Goal: Task Accomplishment & Management: Use online tool/utility

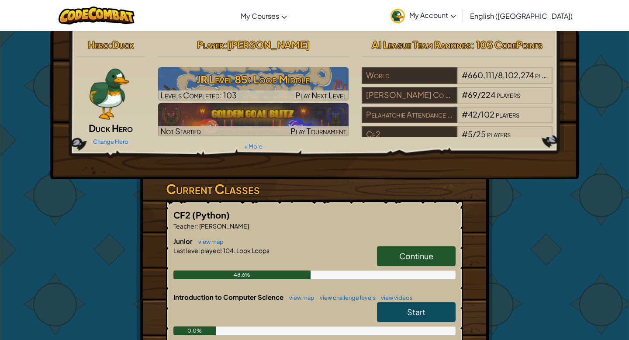
click at [400, 264] on link "Continue" at bounding box center [416, 256] width 79 height 20
click at [400, 260] on span "Continue" at bounding box center [416, 256] width 34 height 10
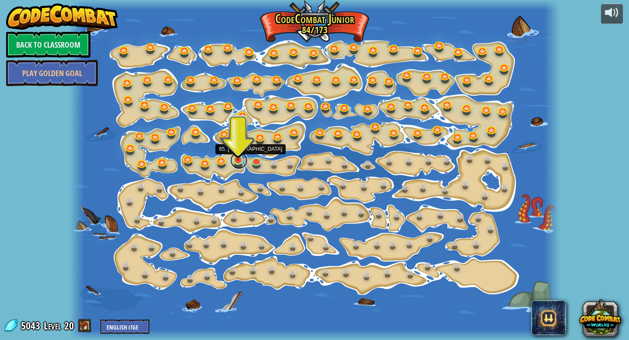
click at [238, 162] on link at bounding box center [238, 160] width 17 height 17
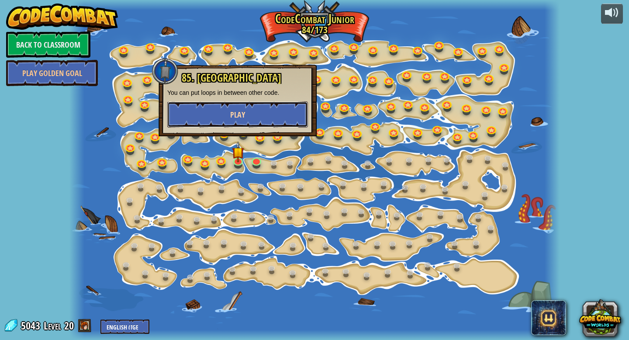
click at [249, 123] on button "Play" at bounding box center [237, 114] width 141 height 26
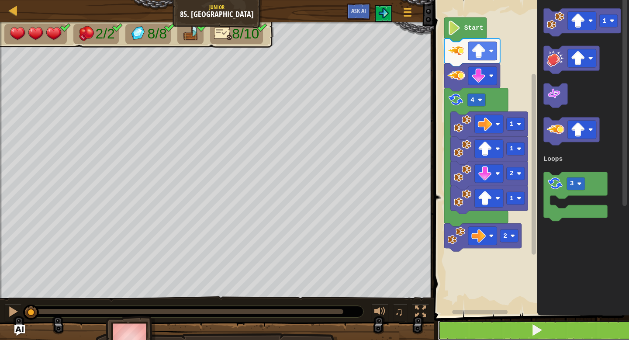
click at [488, 332] on button at bounding box center [537, 330] width 198 height 20
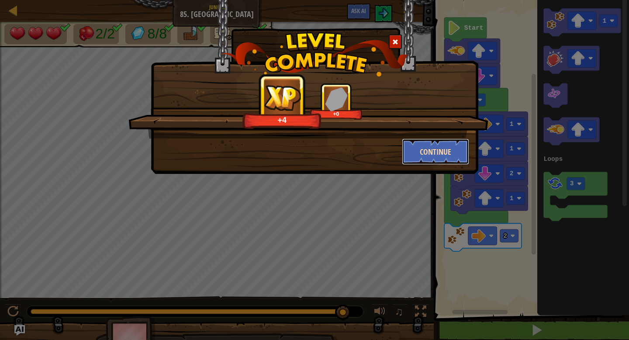
click at [438, 159] on button "Continue" at bounding box center [436, 151] width 68 height 26
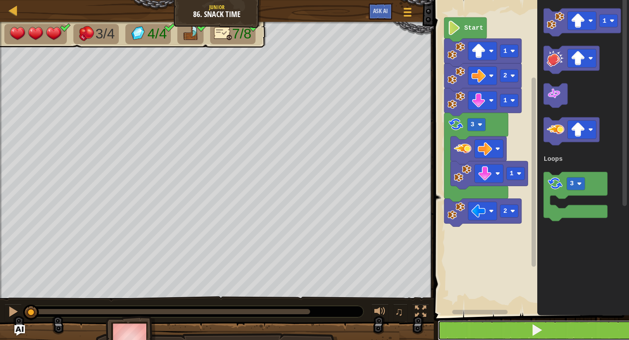
click at [490, 324] on button at bounding box center [537, 330] width 198 height 20
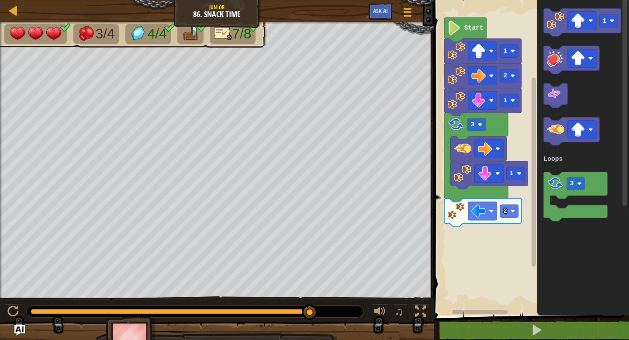
click at [476, 196] on div "Loops 1 2 3 1 2 1 Start 1 3 Loops" at bounding box center [530, 156] width 198 height 320
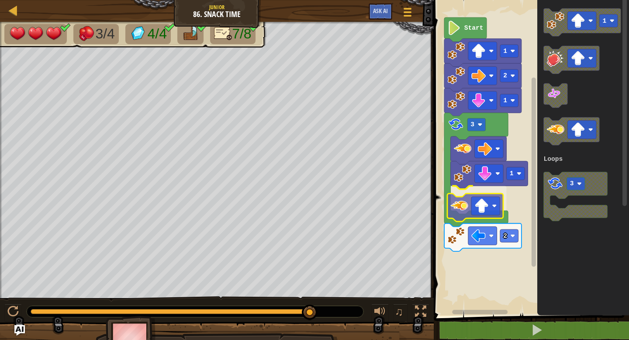
click at [450, 212] on div "Loops 1 2 3 1 2 1 Start 1 3 Loops" at bounding box center [530, 156] width 198 height 320
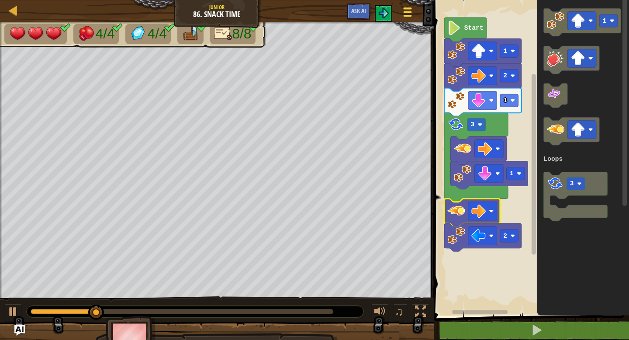
click at [409, 10] on div at bounding box center [408, 12] width 12 height 13
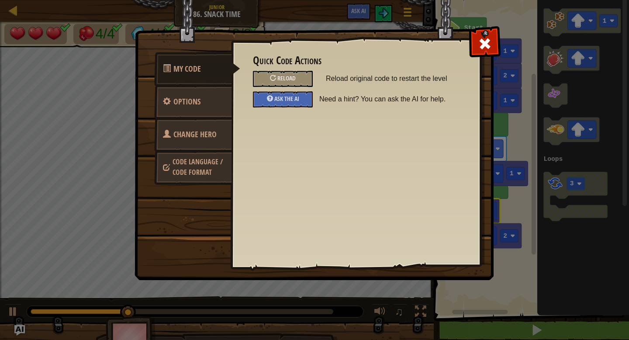
click at [204, 118] on link "Change Hero" at bounding box center [193, 134] width 78 height 34
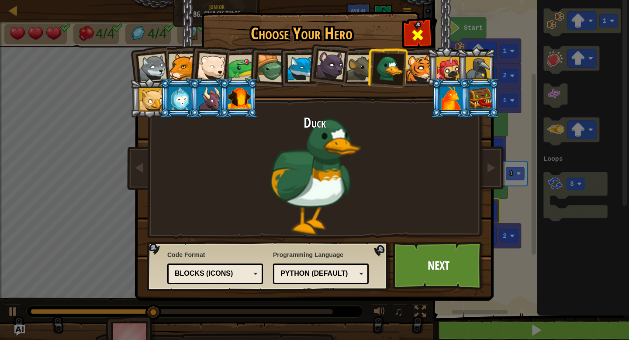
click at [417, 36] on span at bounding box center [417, 35] width 14 height 14
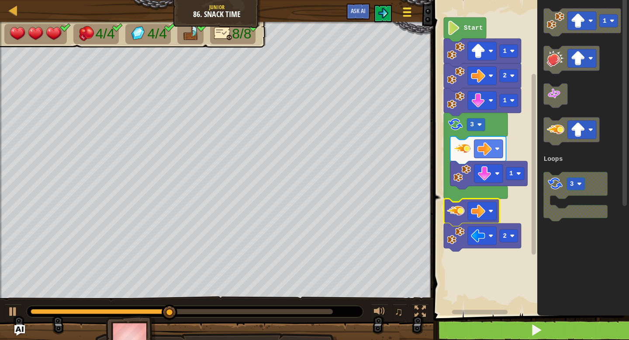
click at [409, 11] on span at bounding box center [407, 12] width 8 height 2
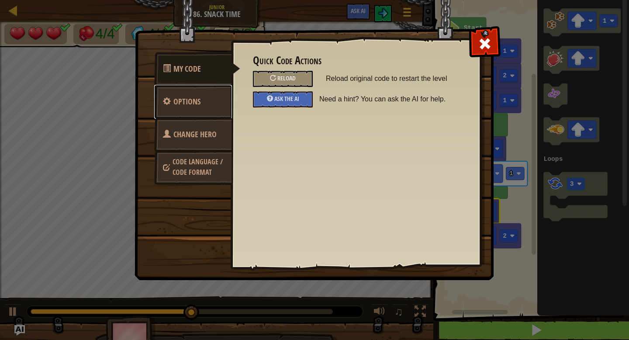
click at [217, 103] on link "Options" at bounding box center [193, 102] width 78 height 34
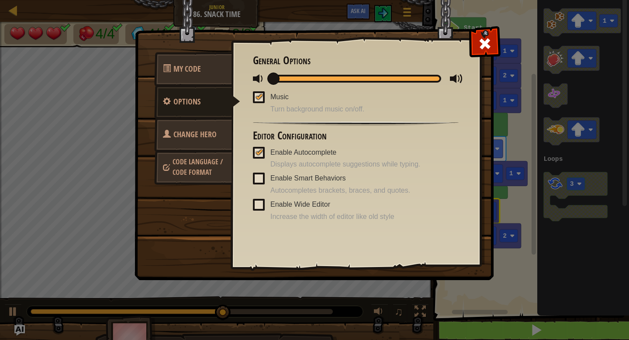
drag, startPoint x: 353, startPoint y: 77, endPoint x: 250, endPoint y: 76, distance: 103.1
click at [249, 77] on div "Quick Code Actions Reload Reload original code to restart the level Ask the AI …" at bounding box center [355, 139] width 249 height 216
click at [258, 95] on div at bounding box center [259, 96] width 6 height 7
click at [0, 0] on input "Music" at bounding box center [0, 0] width 0 height 0
click at [267, 153] on div "Enable Autocomplete Displays autocomplete suggestions while typing." at bounding box center [356, 158] width 206 height 24
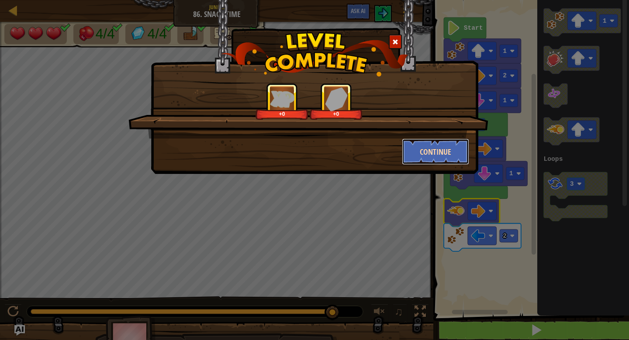
click at [426, 151] on button "Continue" at bounding box center [436, 151] width 68 height 26
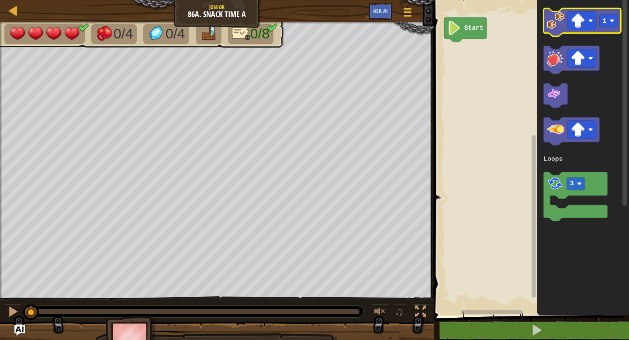
click at [546, 29] on icon "Blockly Workspace" at bounding box center [582, 22] width 77 height 28
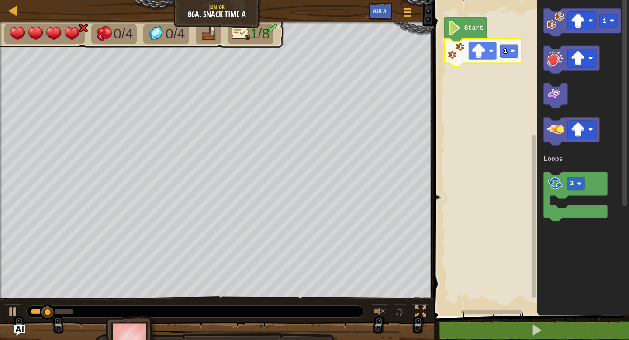
click at [474, 53] on image "Blockly Workspace" at bounding box center [478, 51] width 14 height 14
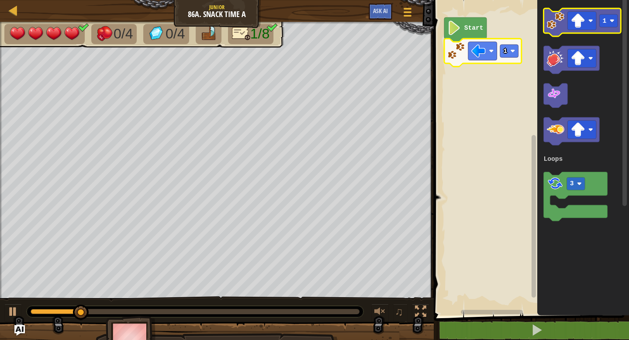
click at [554, 35] on icon "Blockly Workspace" at bounding box center [582, 22] width 77 height 28
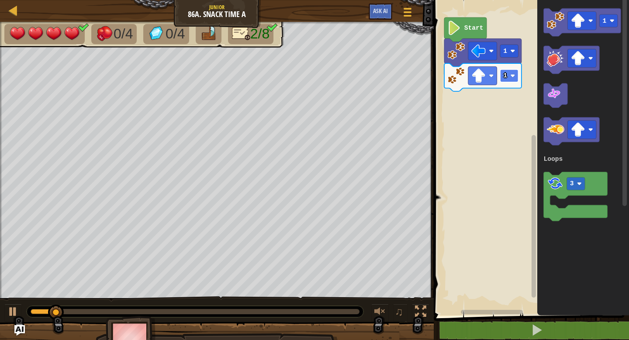
click at [508, 78] on rect "Blockly Workspace" at bounding box center [509, 75] width 18 height 13
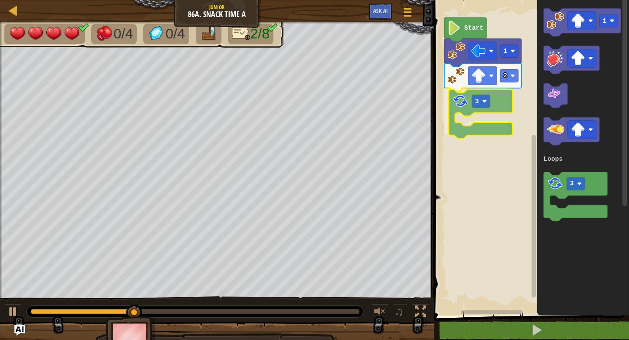
click at [462, 104] on div "Loops Start 1 2 3 1 3 Loops 3" at bounding box center [530, 156] width 198 height 320
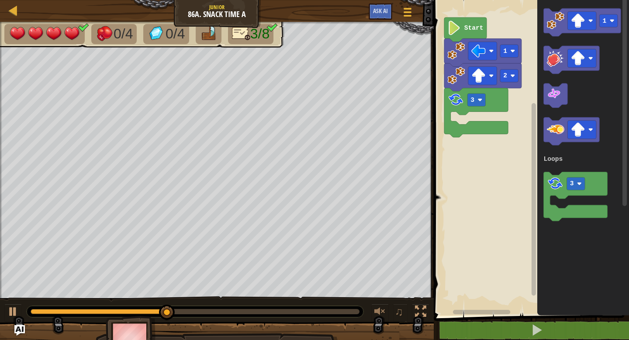
click at [482, 118] on div "Loops Start 1 2 3 1 3 Loops" at bounding box center [530, 156] width 198 height 320
click at [495, 100] on div "Loops Start 1 2 3 1 3 Loops" at bounding box center [530, 156] width 198 height 320
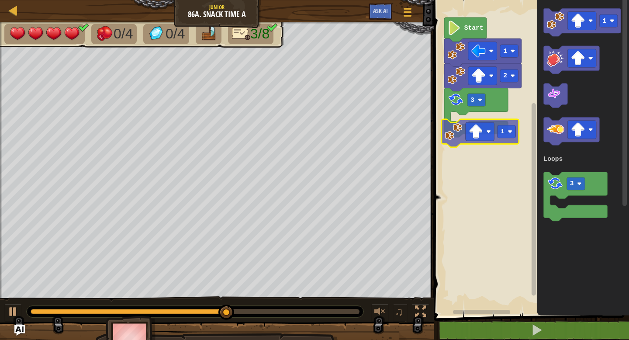
click at [456, 129] on div "Loops Start 1 2 3 1 1 3 Loops 1" at bounding box center [530, 156] width 198 height 320
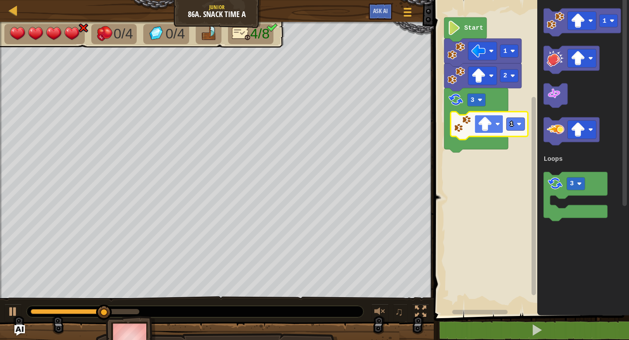
click at [483, 132] on rect "Blockly Workspace" at bounding box center [489, 124] width 29 height 18
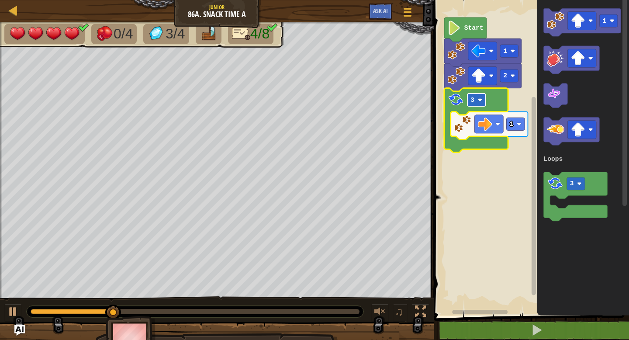
click at [482, 103] on rect "Blockly Workspace" at bounding box center [476, 99] width 18 height 13
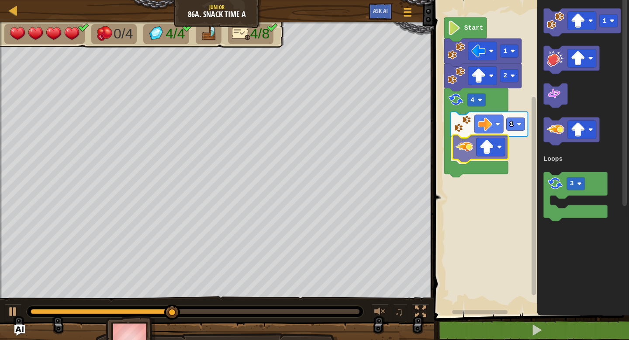
click at [471, 145] on div "Loops Start 1 2 4 1 1 3 Loops" at bounding box center [530, 156] width 198 height 320
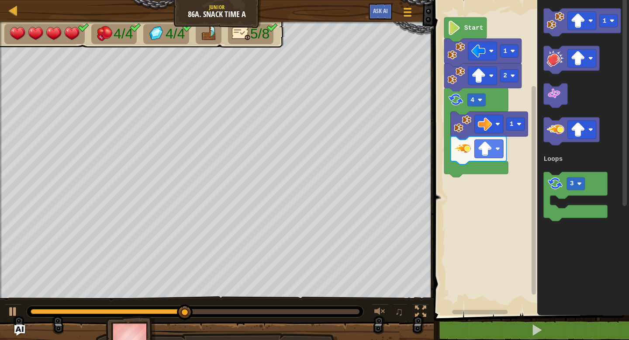
click at [466, 182] on div "Loops Start 1 2 4 1 1 3 Loops" at bounding box center [530, 156] width 198 height 320
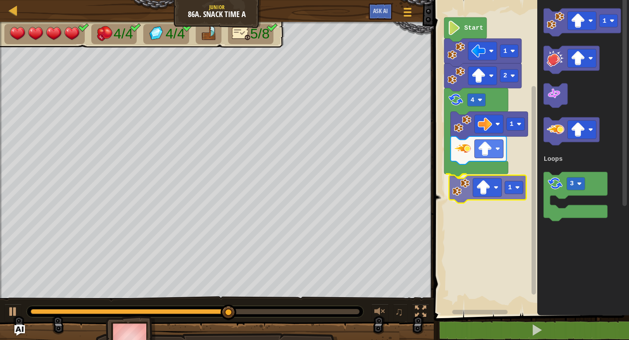
click at [467, 187] on div "Loops Start 1 2 4 1 1 1 3 Loops 1" at bounding box center [530, 156] width 198 height 320
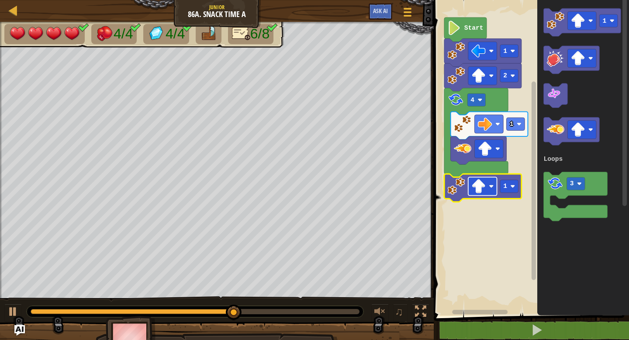
click at [485, 184] on image "Blockly Workspace" at bounding box center [478, 186] width 14 height 14
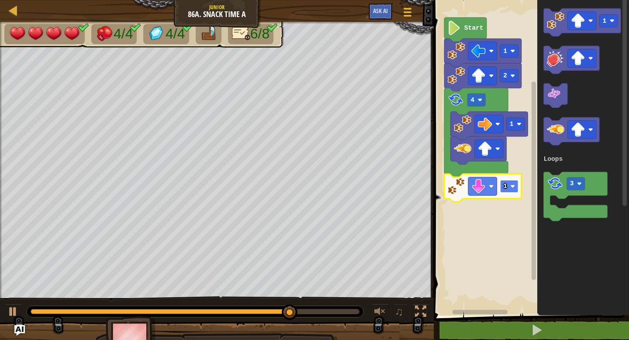
click at [508, 185] on rect "Blockly Workspace" at bounding box center [509, 186] width 18 height 13
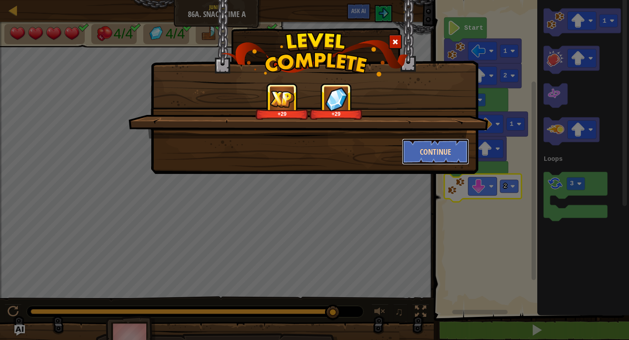
click at [436, 153] on button "Continue" at bounding box center [436, 151] width 68 height 26
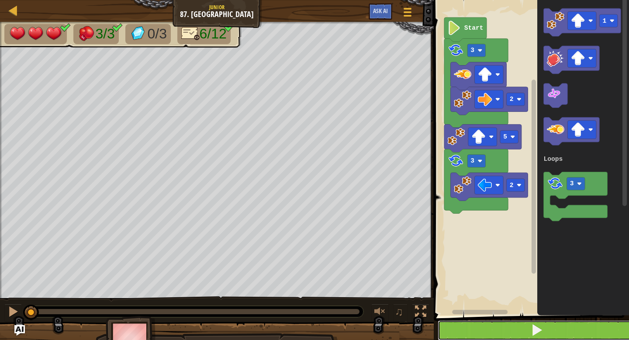
click at [494, 330] on button at bounding box center [537, 330] width 198 height 20
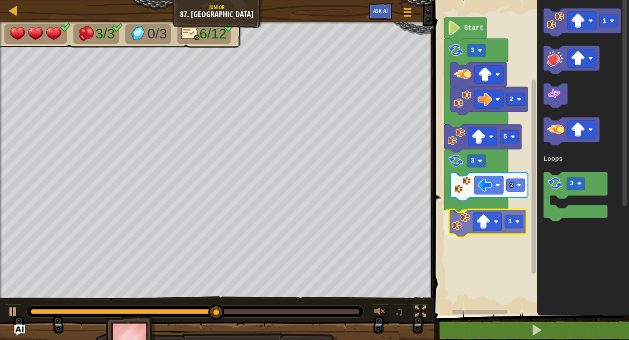
click at [472, 223] on div "Loops 2 3 2 1 5 3 Start 1 3 Loops 1" at bounding box center [530, 156] width 198 height 320
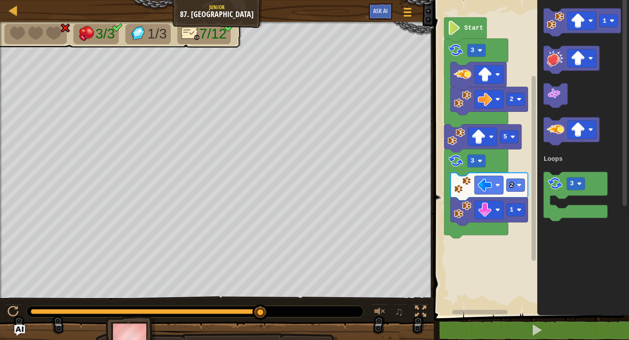
click at [469, 247] on div "Loops Start 2 3 5 3 2 1 1 3 Loops" at bounding box center [530, 156] width 198 height 320
click at [482, 185] on div "Loops Start 2 3 5 3 2 1 1 3 Loops" at bounding box center [530, 156] width 198 height 320
click at [507, 147] on div "Loops Start 2 3 5 3 2 1 1 3 Loops" at bounding box center [530, 156] width 198 height 320
click at [548, 61] on g "1 3 Loops" at bounding box center [582, 114] width 77 height 213
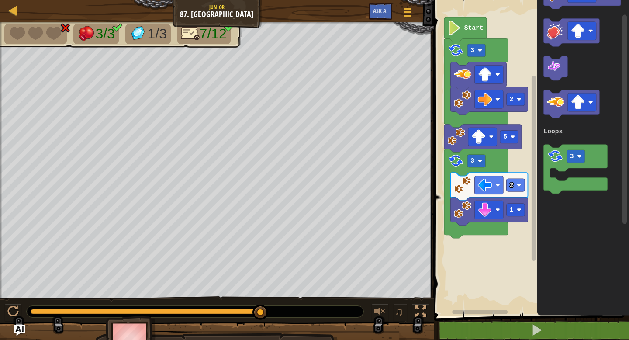
click at [565, 46] on g "Blockly Workspace" at bounding box center [572, 32] width 56 height 28
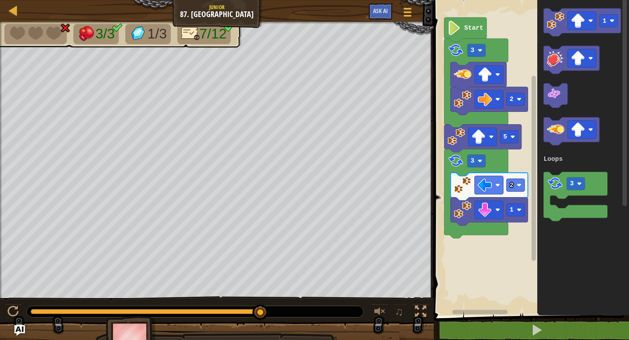
click at [515, 75] on div "Loops Start 2 3 5 3 2 1 1 3 Loops" at bounding box center [530, 156] width 198 height 320
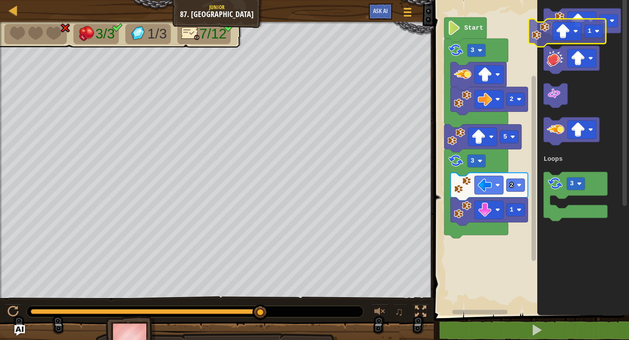
click at [550, 28] on g "1" at bounding box center [582, 22] width 77 height 28
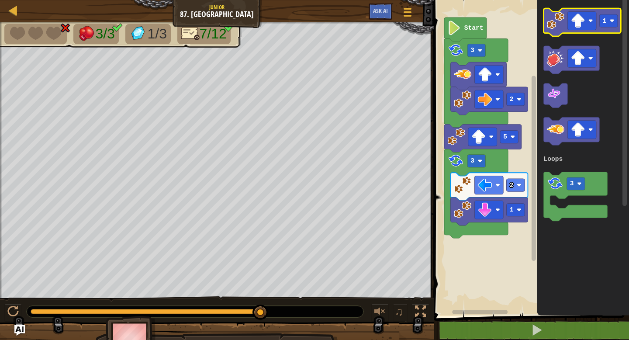
click at [541, 44] on icon "1 3 Loops" at bounding box center [583, 156] width 92 height 320
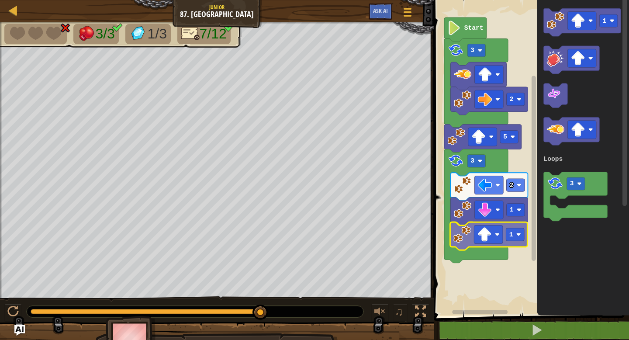
click at [470, 232] on div "Loops Start 2 3 5 3 2 1 1 1 3 Loops 1" at bounding box center [530, 156] width 198 height 320
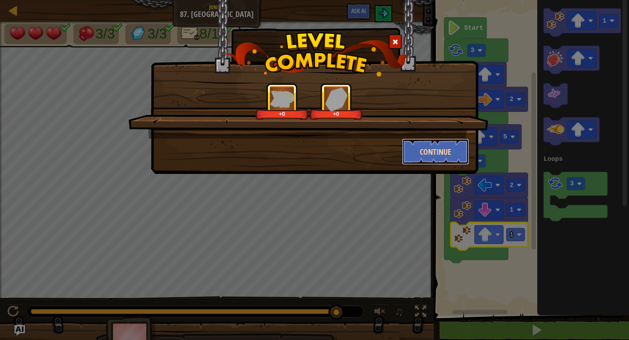
click at [442, 149] on button "Continue" at bounding box center [436, 151] width 68 height 26
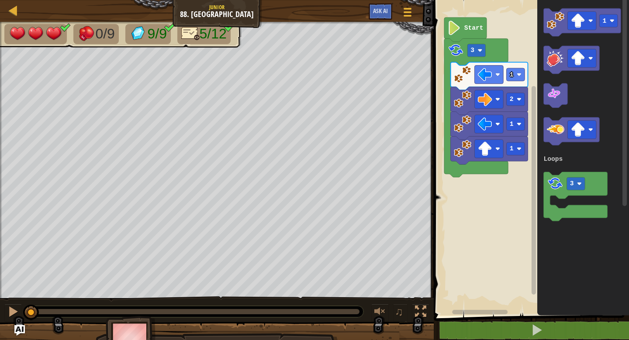
click at [458, 185] on rect "Blockly Workspace" at bounding box center [530, 156] width 198 height 320
click at [481, 179] on div "Loops 1 1 2 1 3 Start 1 3 Loops" at bounding box center [530, 156] width 198 height 320
click at [507, 175] on div "Loops 1 1 2 1 3 Start 1 3 Loops" at bounding box center [530, 156] width 198 height 320
click at [557, 100] on image "Blockly Workspace" at bounding box center [554, 93] width 14 height 14
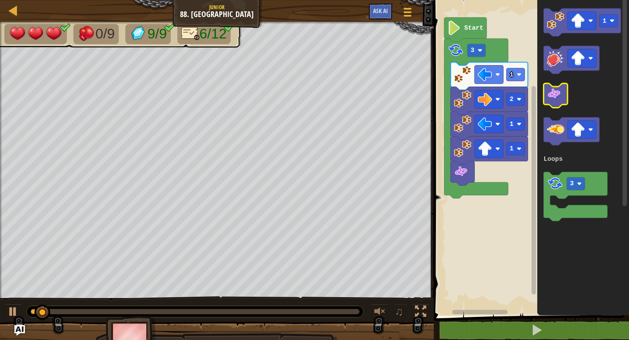
click at [552, 95] on image "Blockly Workspace" at bounding box center [554, 93] width 14 height 14
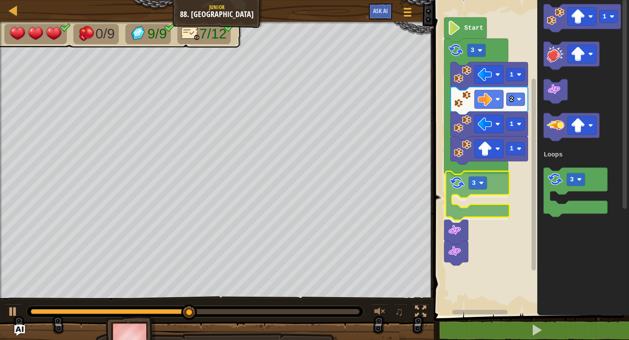
click at [458, 186] on div "Loops 1 1 2 1 3 3 Start 1 3 Loops 3" at bounding box center [530, 156] width 198 height 320
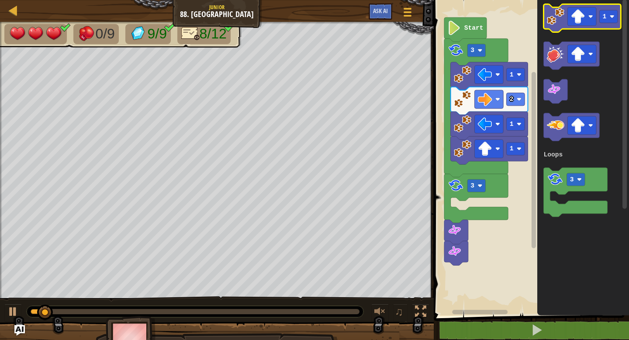
click at [555, 28] on icon "Blockly Workspace" at bounding box center [582, 18] width 77 height 28
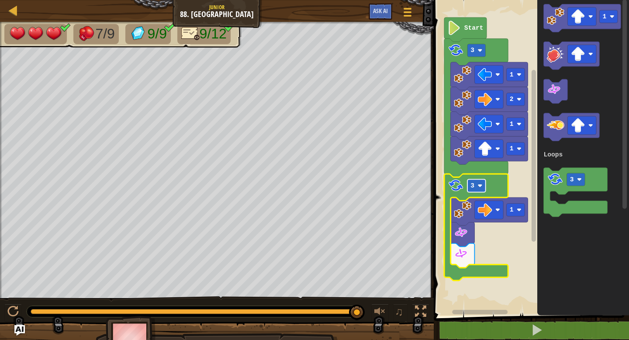
click at [479, 190] on rect "Blockly Workspace" at bounding box center [476, 185] width 18 height 13
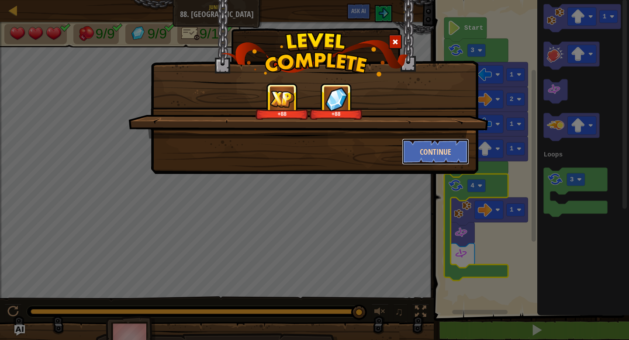
click at [434, 142] on button "Continue" at bounding box center [436, 151] width 68 height 26
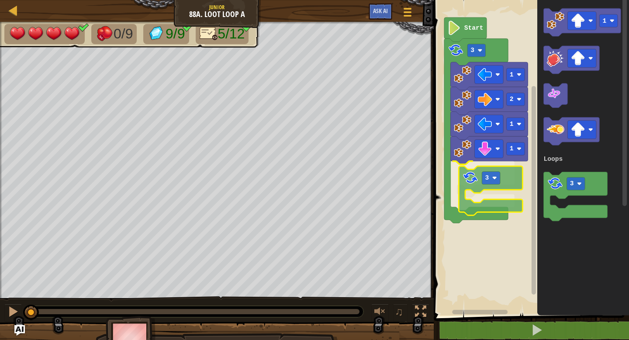
click at [466, 183] on div "Loops 1 3 1 2 1 3 Start 1 3 Loops 3" at bounding box center [530, 156] width 198 height 320
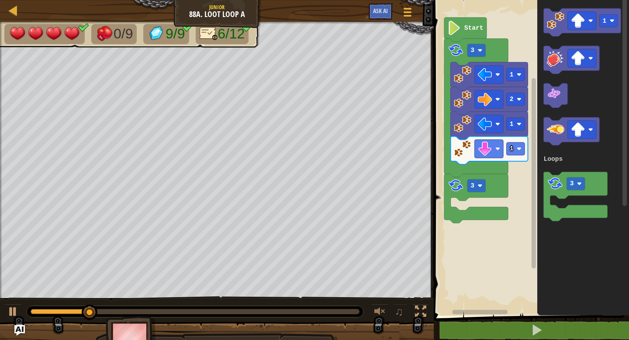
click at [496, 162] on div "Loops 1 1 2 1 3 3 Start 1 3 Loops" at bounding box center [530, 156] width 198 height 320
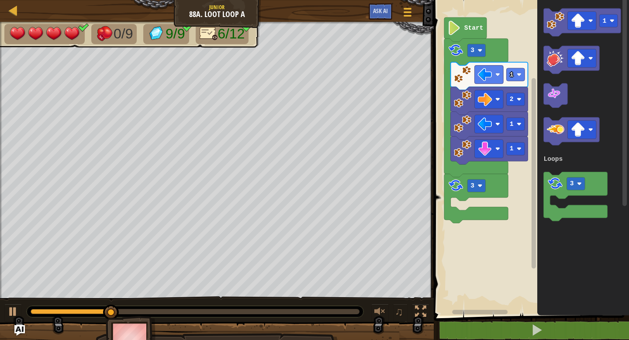
click at [527, 98] on div "Loops 1 1 2 1 3 3 Start 1 3 Loops" at bounding box center [530, 156] width 198 height 320
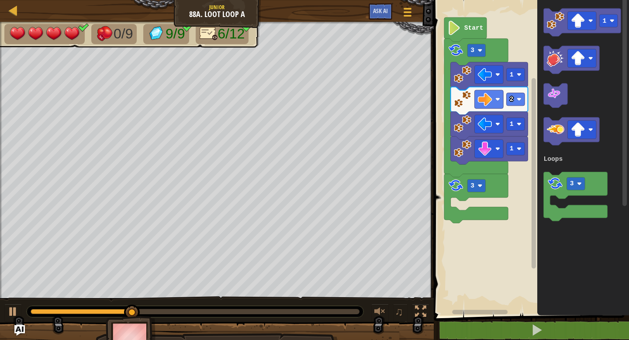
click at [553, 23] on image "Blockly Workspace" at bounding box center [555, 20] width 17 height 17
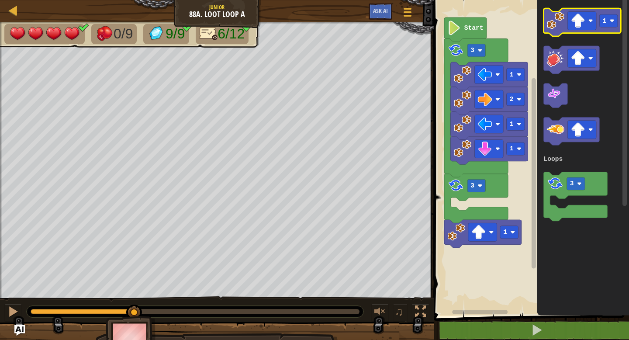
click at [553, 23] on image "Blockly Workspace" at bounding box center [555, 20] width 17 height 17
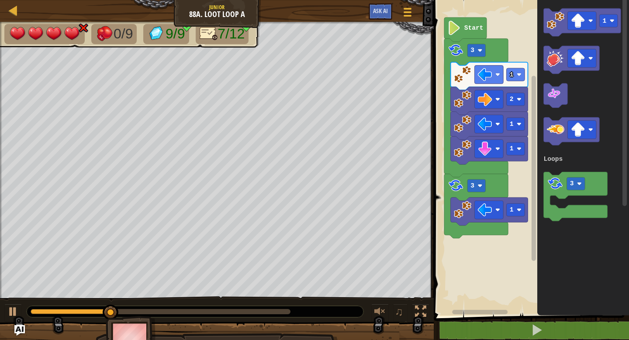
click at [490, 208] on div "Loops Start 1 1 2 1 3 3 1 1 3 Loops" at bounding box center [530, 156] width 198 height 320
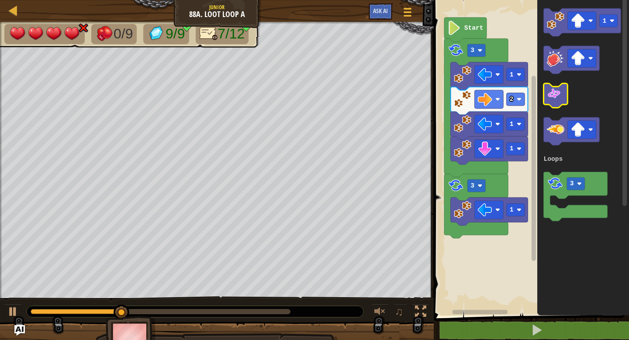
click at [560, 98] on image "Blockly Workspace" at bounding box center [554, 93] width 14 height 14
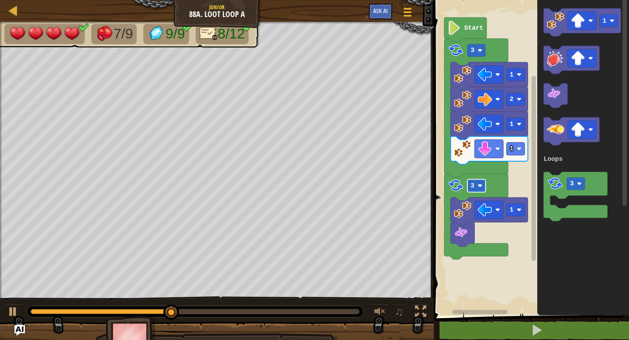
click at [475, 187] on rect "Blockly Workspace" at bounding box center [476, 185] width 18 height 13
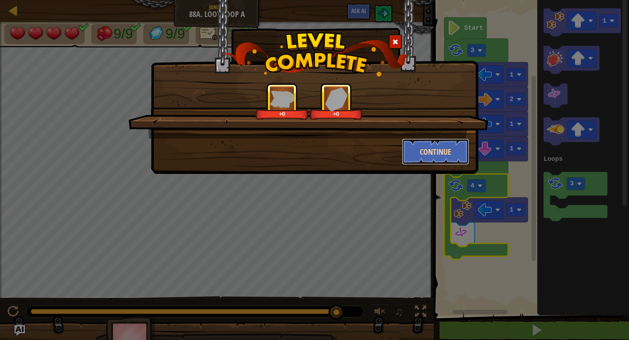
click at [427, 145] on button "Continue" at bounding box center [436, 151] width 68 height 26
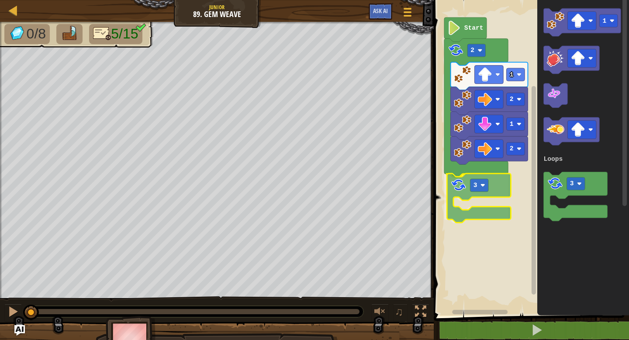
click at [461, 185] on div "Loops 2 1 2 1 2 3 Start 1 3 Loops 3" at bounding box center [530, 156] width 198 height 320
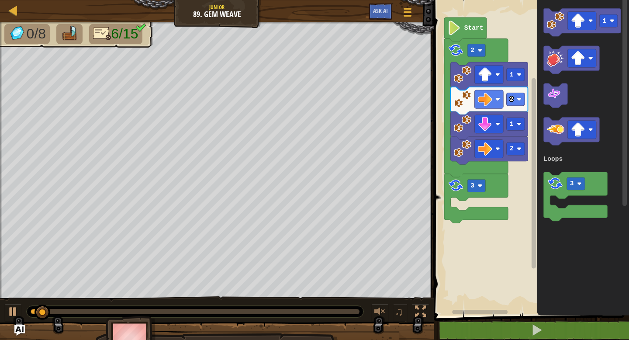
click at [497, 181] on div "Loops 2 1 2 1 2 3 Start 1 3 Loops" at bounding box center [530, 156] width 198 height 320
click at [547, 18] on image "Blockly Workspace" at bounding box center [555, 20] width 17 height 17
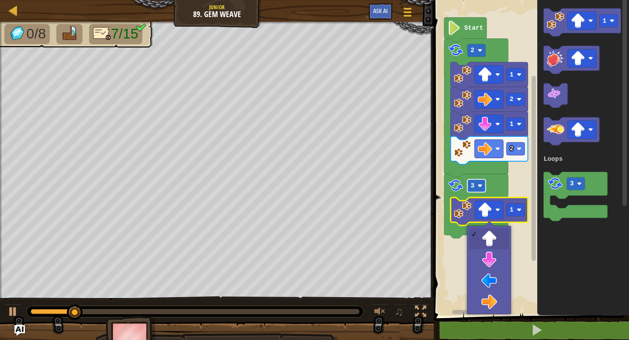
click at [478, 190] on rect "Blockly Workspace" at bounding box center [476, 185] width 18 height 13
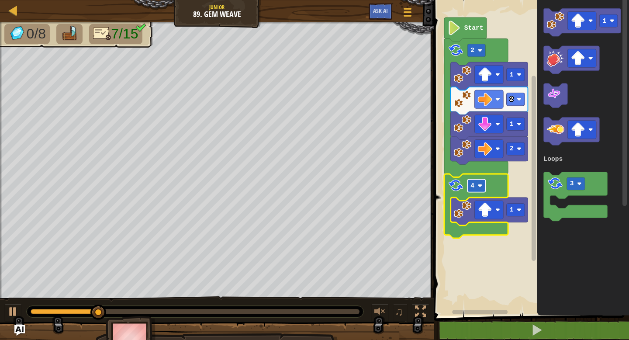
click at [473, 187] on text "4" at bounding box center [473, 185] width 4 height 7
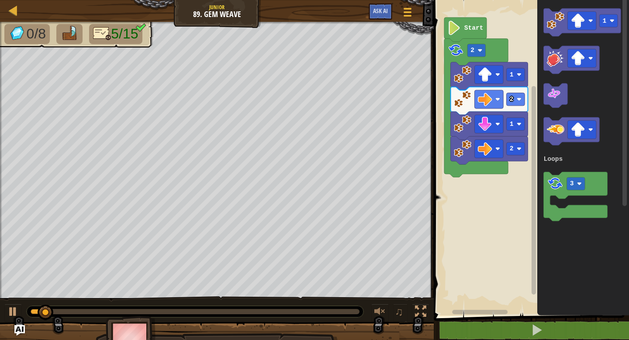
click at [492, 172] on div "Loops Start 2 1 2 1 2 1 3 Loops" at bounding box center [530, 156] width 198 height 320
click at [551, 25] on image "Blockly Workspace" at bounding box center [555, 20] width 17 height 17
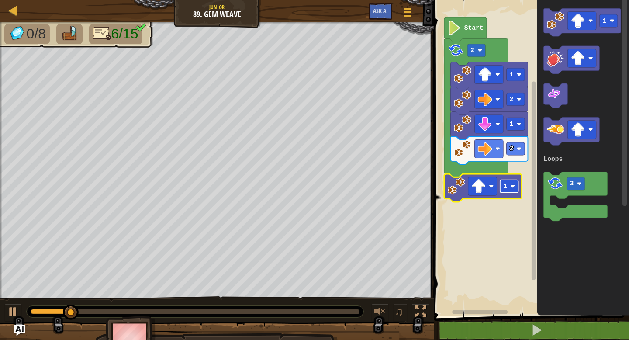
click at [512, 188] on image "Blockly Workspace" at bounding box center [512, 186] width 5 height 5
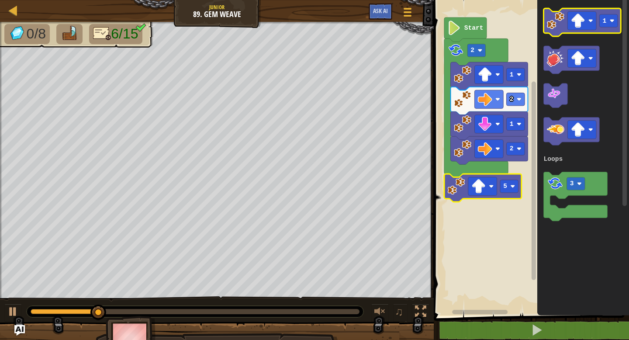
click at [557, 31] on icon "Blockly Workspace" at bounding box center [582, 22] width 77 height 28
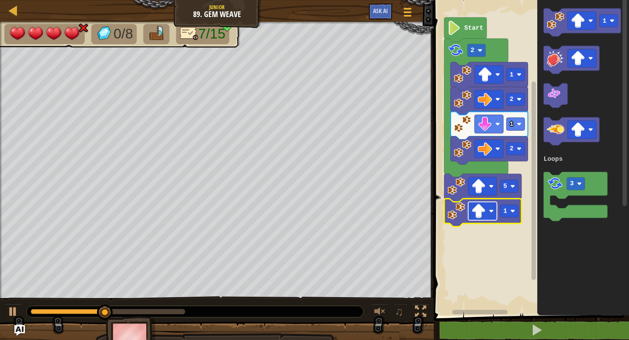
click at [480, 212] on image "Blockly Workspace" at bounding box center [478, 211] width 14 height 14
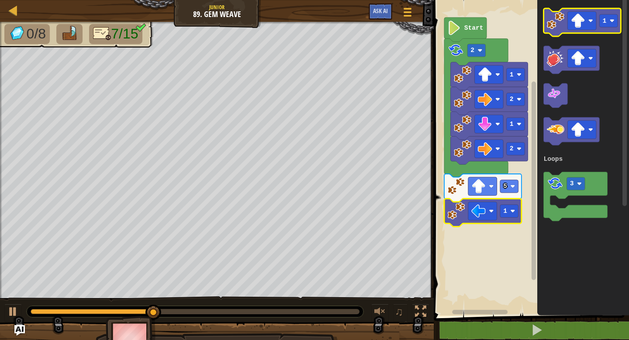
click at [550, 24] on image "Blockly Workspace" at bounding box center [555, 20] width 17 height 17
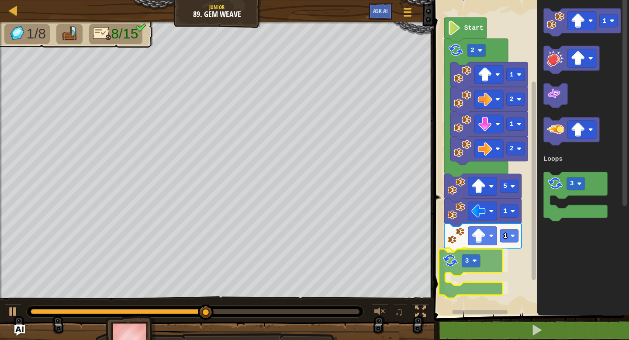
click at [457, 255] on div "Loops Start 2 1 2 1 2 5 1 1 3 1 3 Loops 3" at bounding box center [530, 156] width 198 height 320
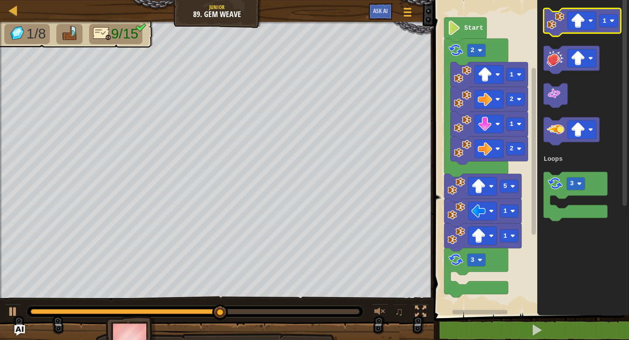
click at [557, 21] on image "Blockly Workspace" at bounding box center [555, 20] width 17 height 17
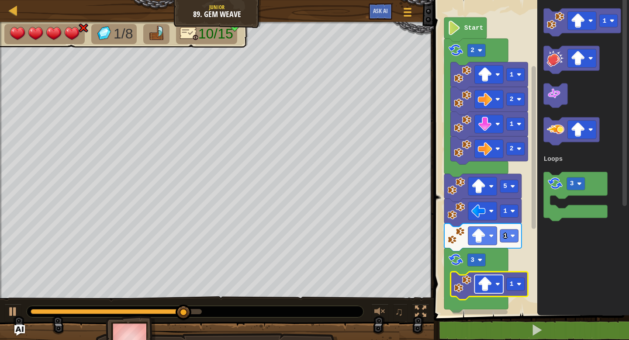
click at [489, 288] on image "Blockly Workspace" at bounding box center [485, 284] width 14 height 14
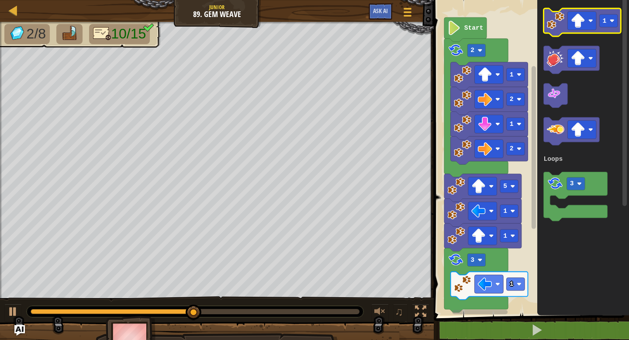
click at [558, 29] on image "Blockly Workspace" at bounding box center [555, 20] width 17 height 17
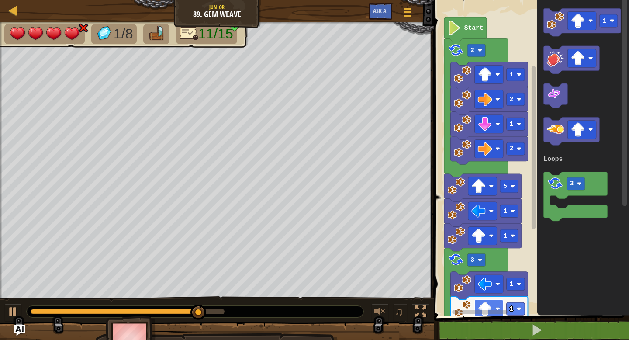
click at [487, 307] on image "Blockly Workspace" at bounding box center [485, 308] width 14 height 14
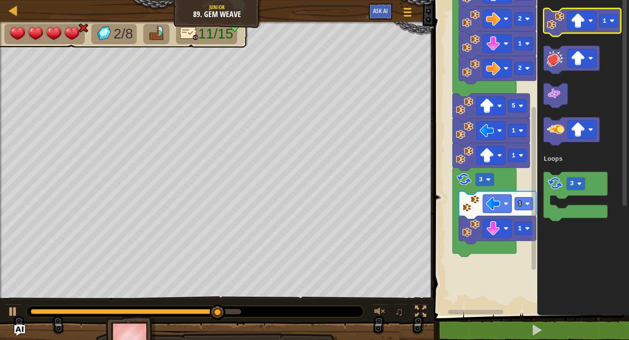
click at [548, 28] on image "Blockly Workspace" at bounding box center [555, 20] width 17 height 17
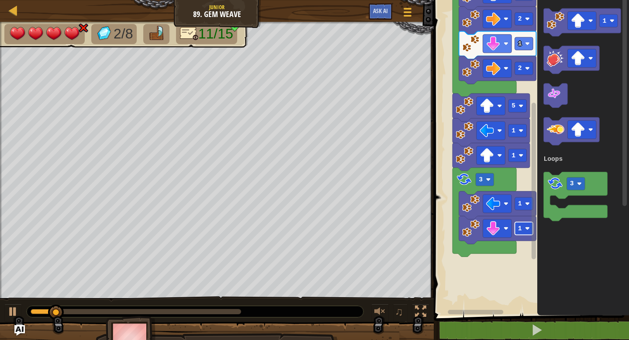
click at [520, 231] on text "1" at bounding box center [520, 228] width 4 height 7
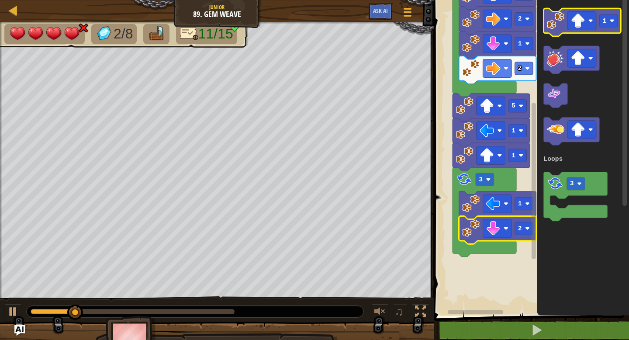
click at [545, 24] on icon "Blockly Workspace" at bounding box center [582, 22] width 77 height 28
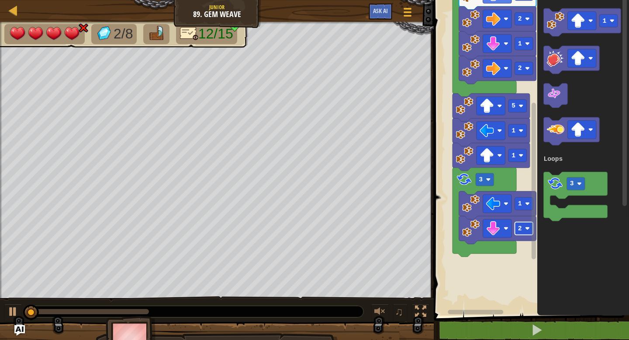
click at [525, 228] on rect "Blockly Workspace" at bounding box center [524, 228] width 18 height 13
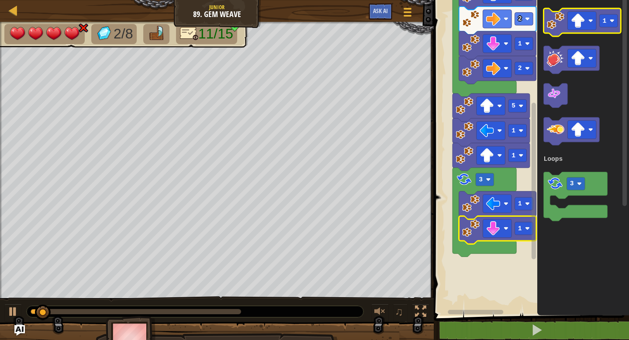
click at [562, 18] on image "Blockly Workspace" at bounding box center [555, 20] width 17 height 17
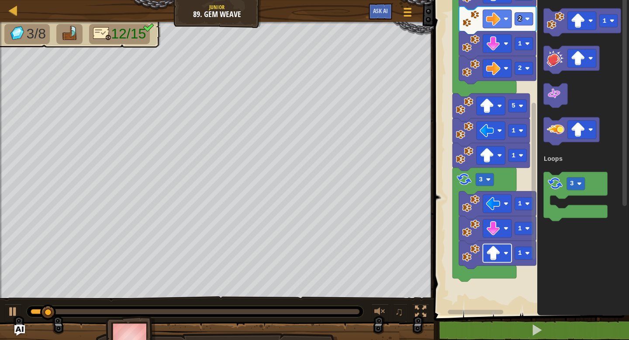
click at [498, 259] on image "Blockly Workspace" at bounding box center [493, 253] width 14 height 14
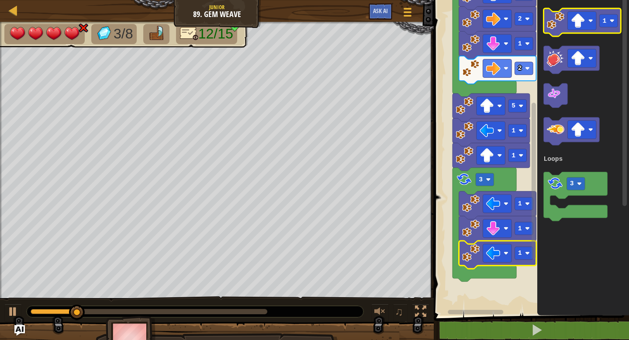
click at [562, 34] on rect "Blockly Workspace" at bounding box center [582, 22] width 77 height 28
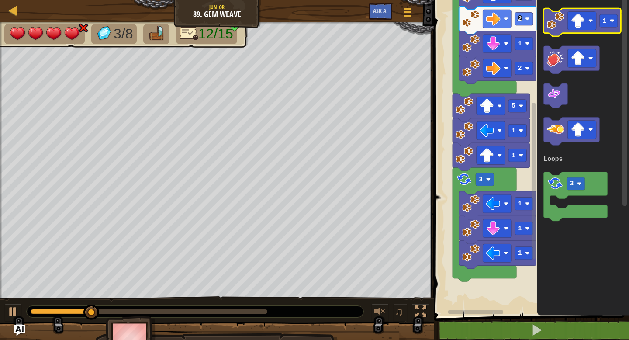
click at [555, 23] on image "Blockly Workspace" at bounding box center [555, 20] width 17 height 17
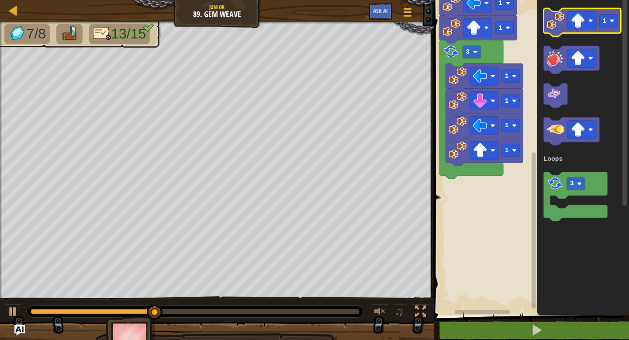
click at [552, 23] on image "Blockly Workspace" at bounding box center [555, 20] width 17 height 17
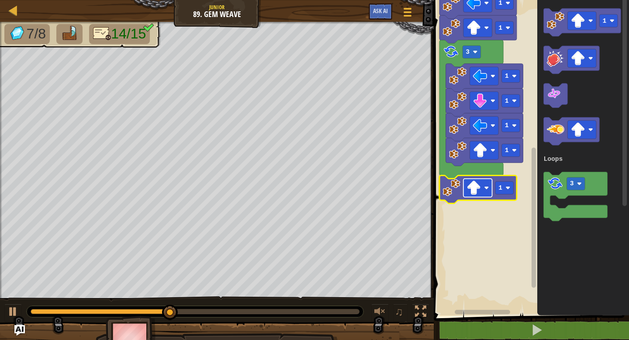
click at [477, 190] on image "Blockly Workspace" at bounding box center [473, 187] width 14 height 14
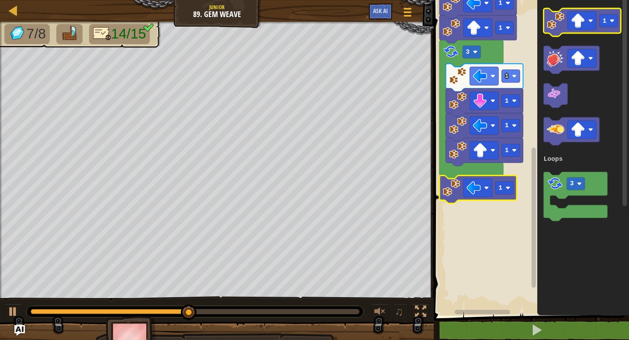
click at [561, 30] on icon "Blockly Workspace" at bounding box center [582, 22] width 77 height 28
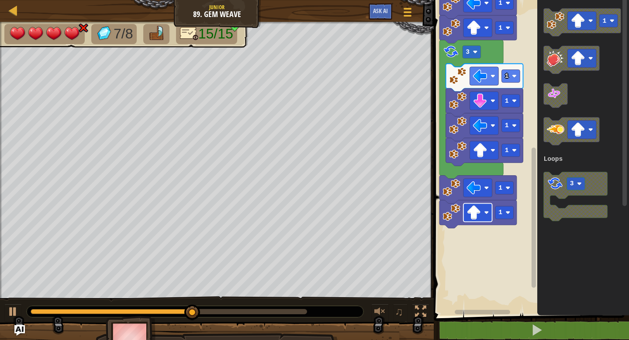
click at [475, 215] on image "Blockly Workspace" at bounding box center [473, 212] width 14 height 14
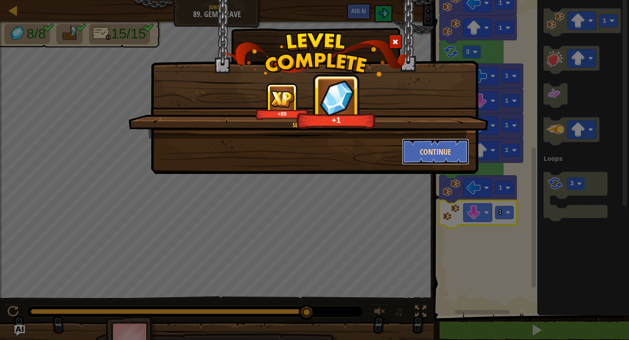
click at [449, 152] on button "Continue" at bounding box center [436, 151] width 68 height 26
